Goal: Information Seeking & Learning: Learn about a topic

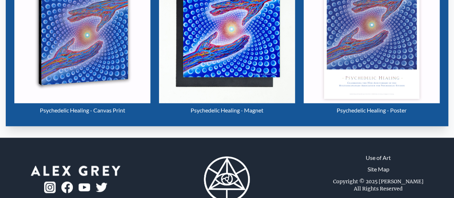
scroll to position [357, 0]
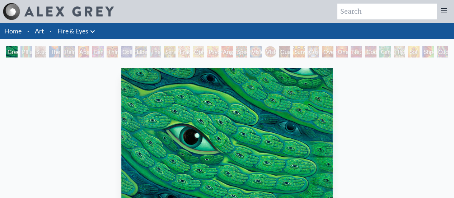
scroll to position [17, 0]
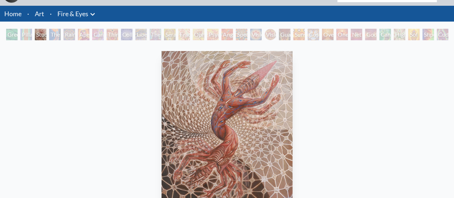
click at [262, 36] on div "Vision Crystal" at bounding box center [255, 34] width 11 height 11
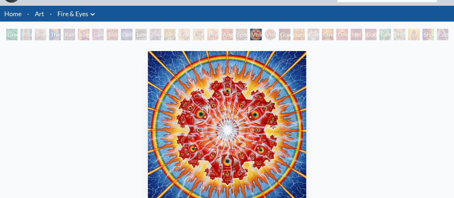
click at [300, 32] on div "Sunyata" at bounding box center [298, 34] width 11 height 11
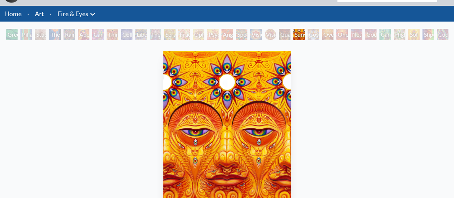
click at [284, 32] on div "Guardian of Infinite Vision" at bounding box center [284, 34] width 11 height 11
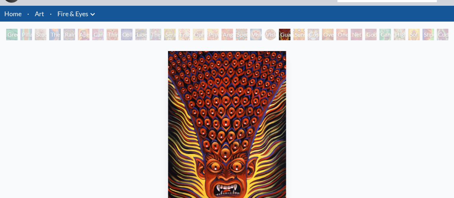
click at [258, 33] on div "Vision Crystal" at bounding box center [255, 34] width 11 height 11
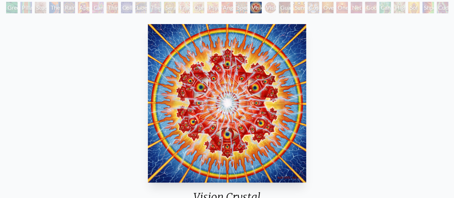
scroll to position [44, 0]
